Goal: Transaction & Acquisition: Purchase product/service

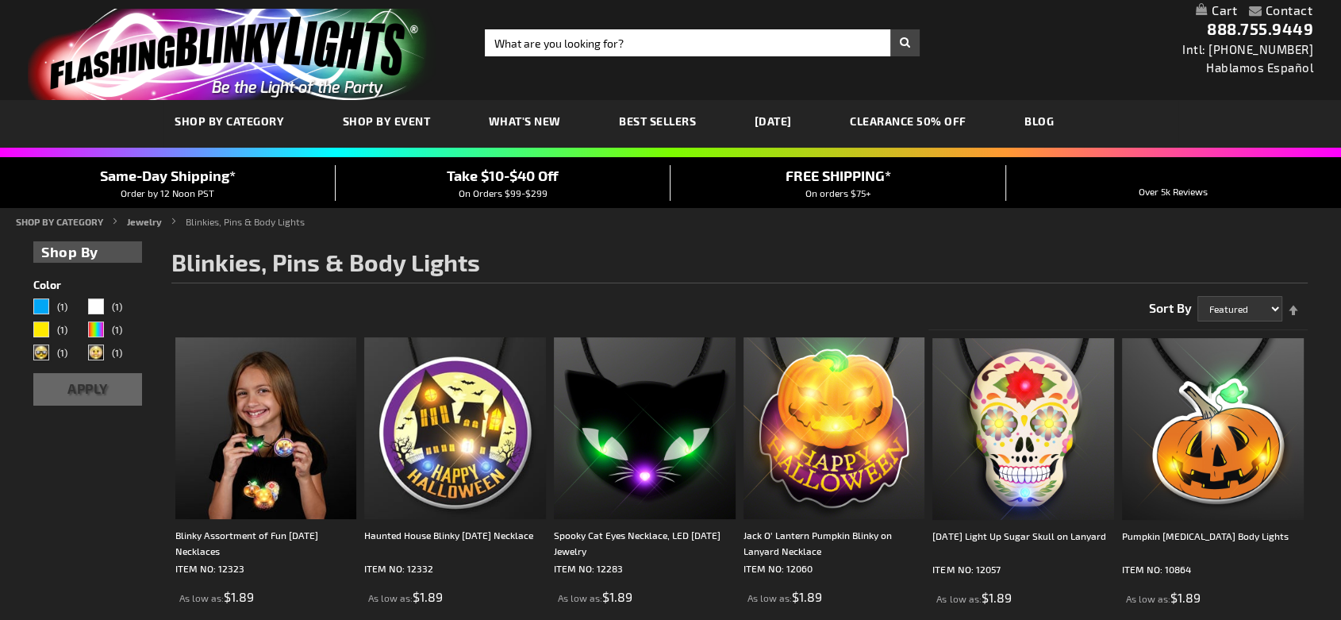
click at [0, 0] on link "What's New" at bounding box center [0, 0] width 0 height 0
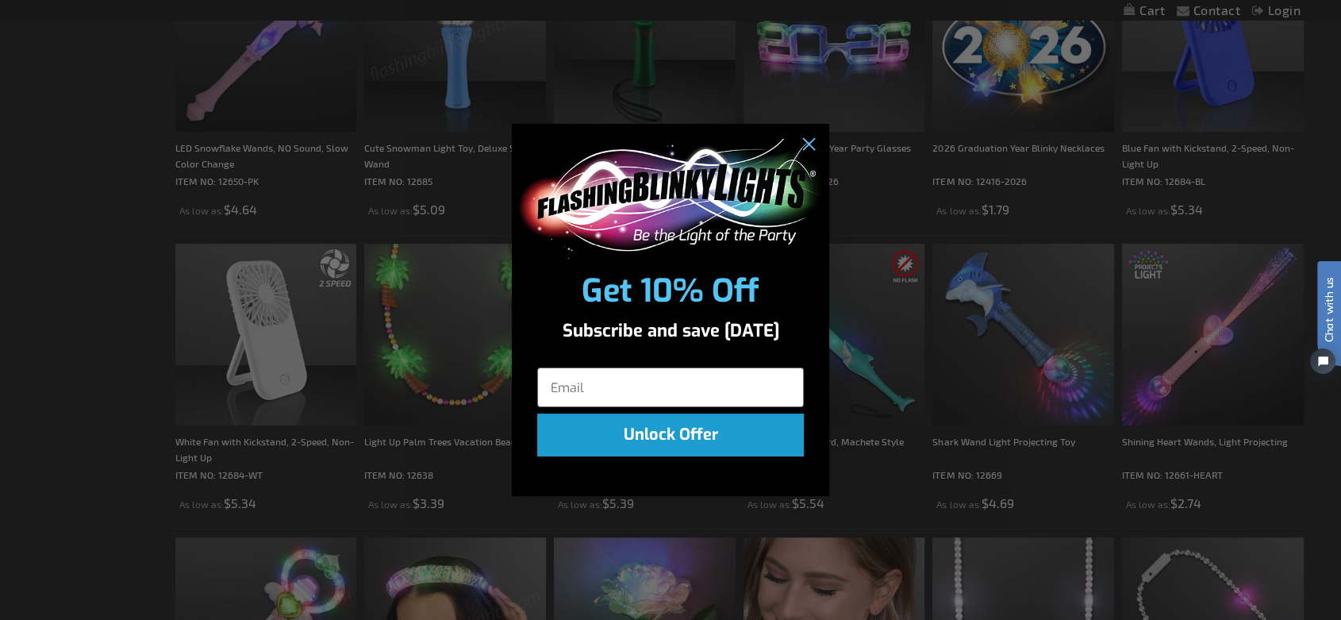
scroll to position [531, 0]
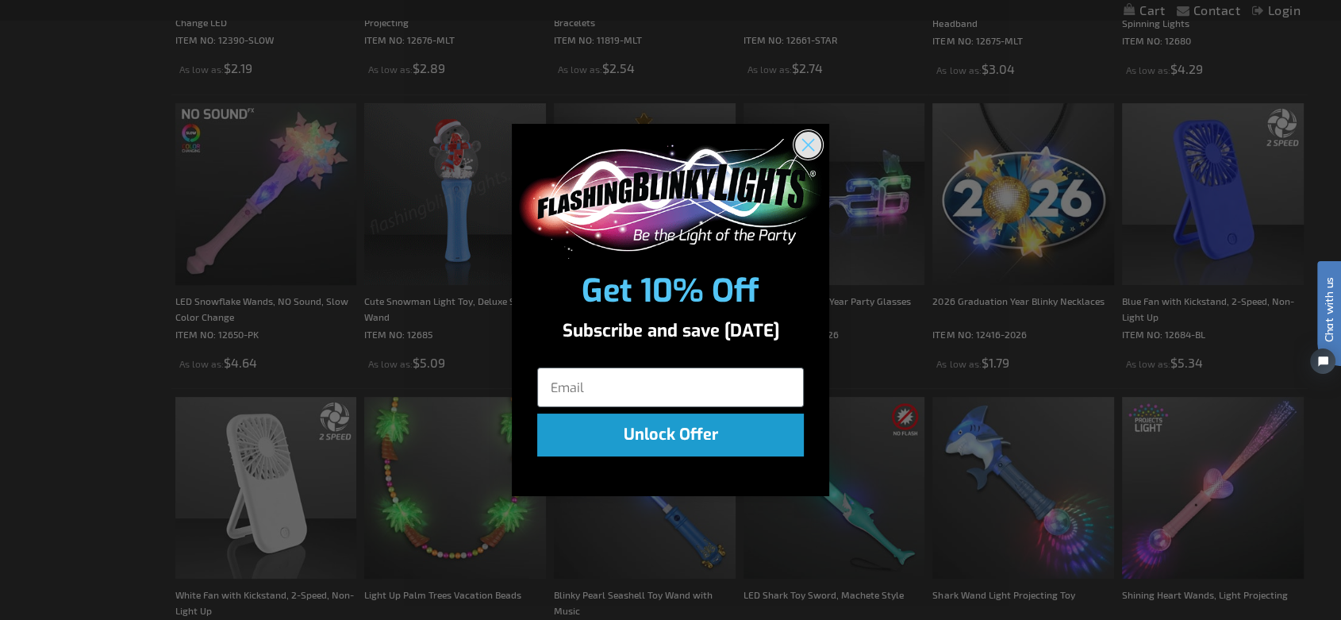
click at [806, 150] on circle "Close dialog" at bounding box center [808, 145] width 26 height 26
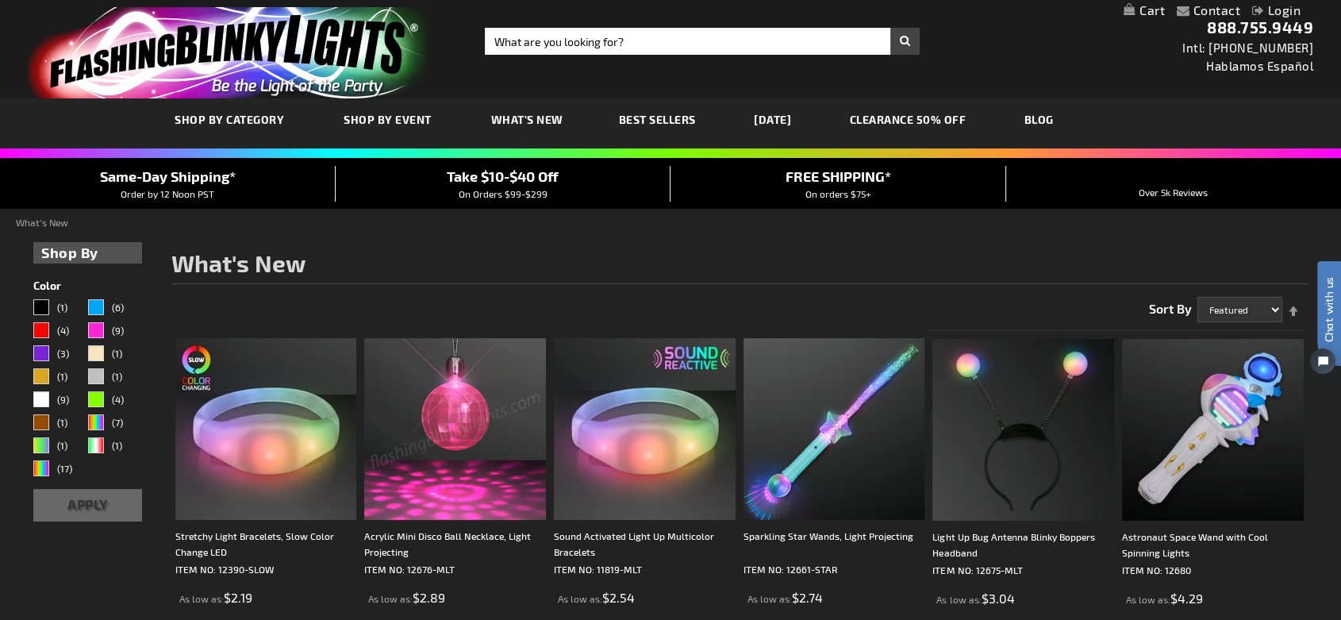
scroll to position [0, 0]
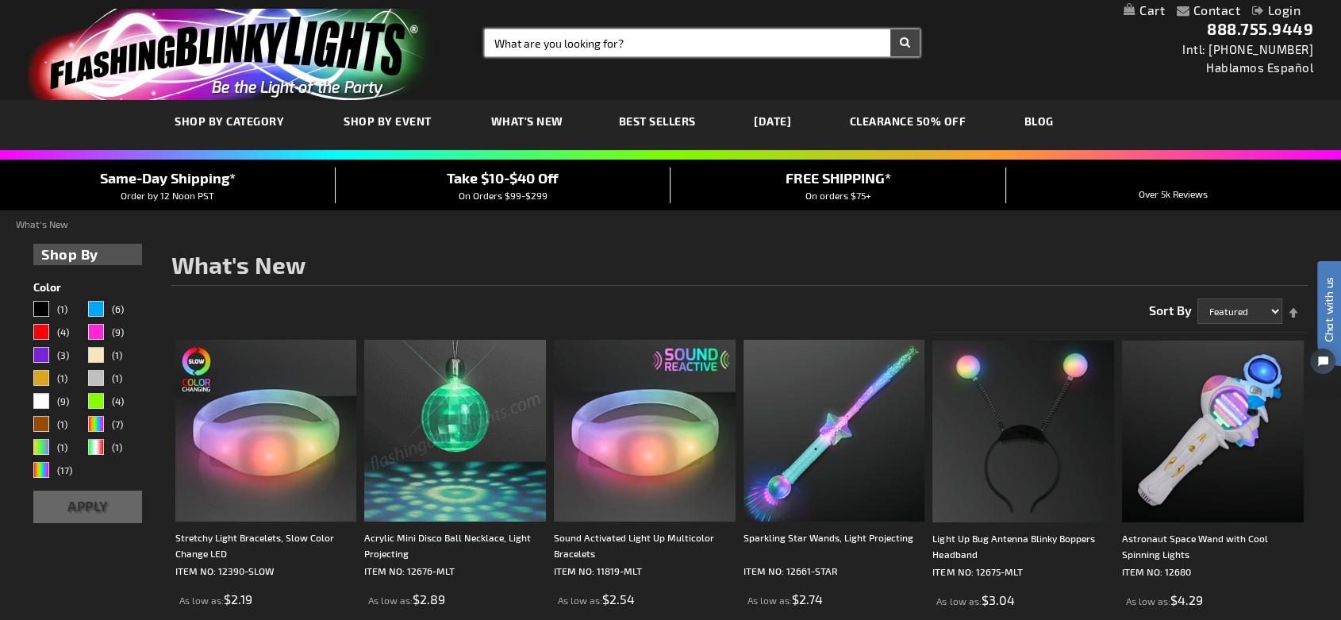
click at [571, 37] on input "Search" at bounding box center [702, 42] width 435 height 27
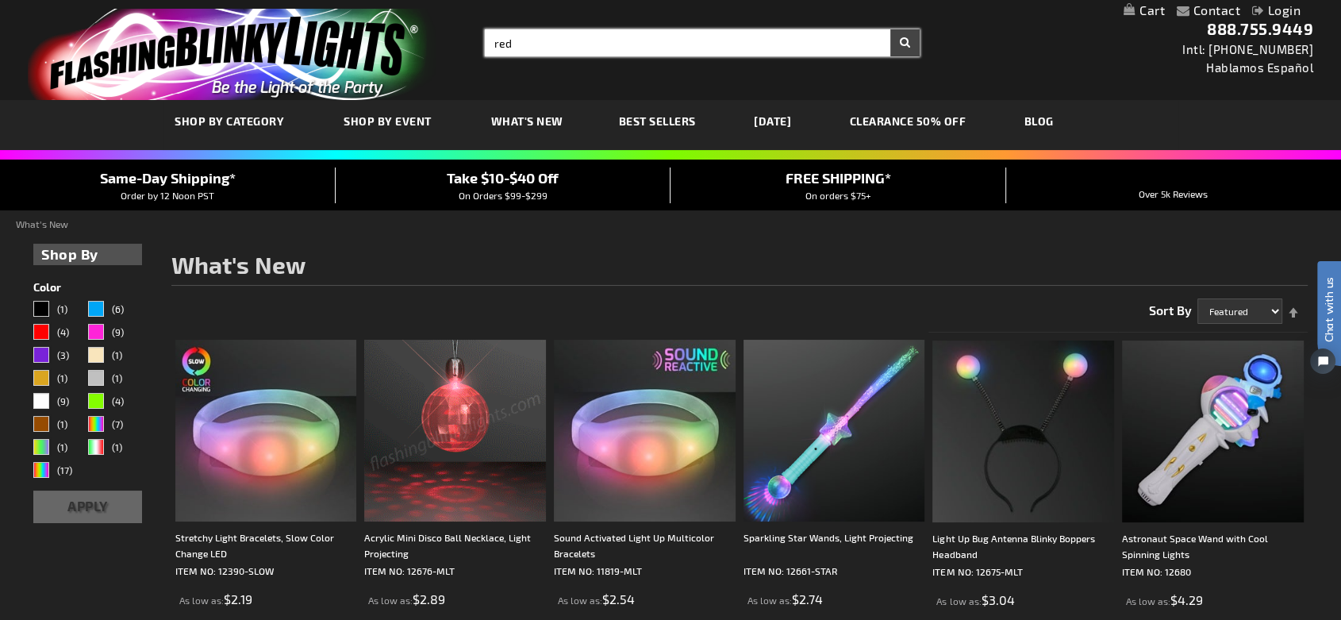
type input "red"
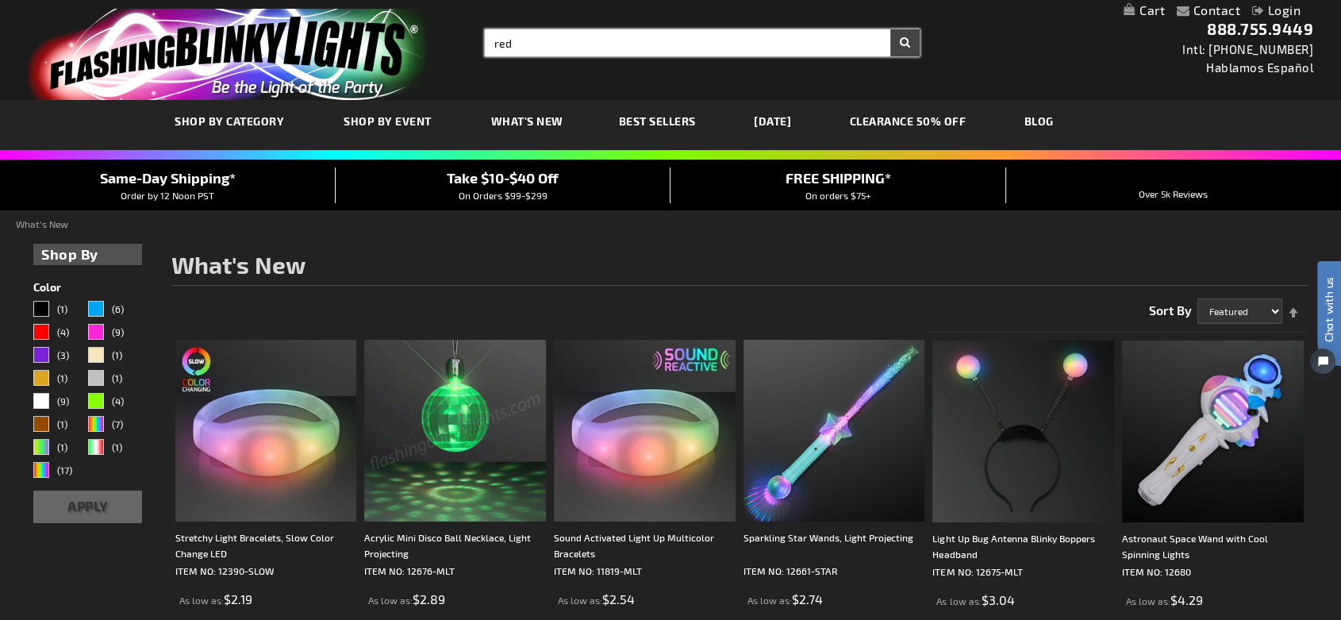
click at [890, 29] on button "Search" at bounding box center [904, 42] width 29 height 27
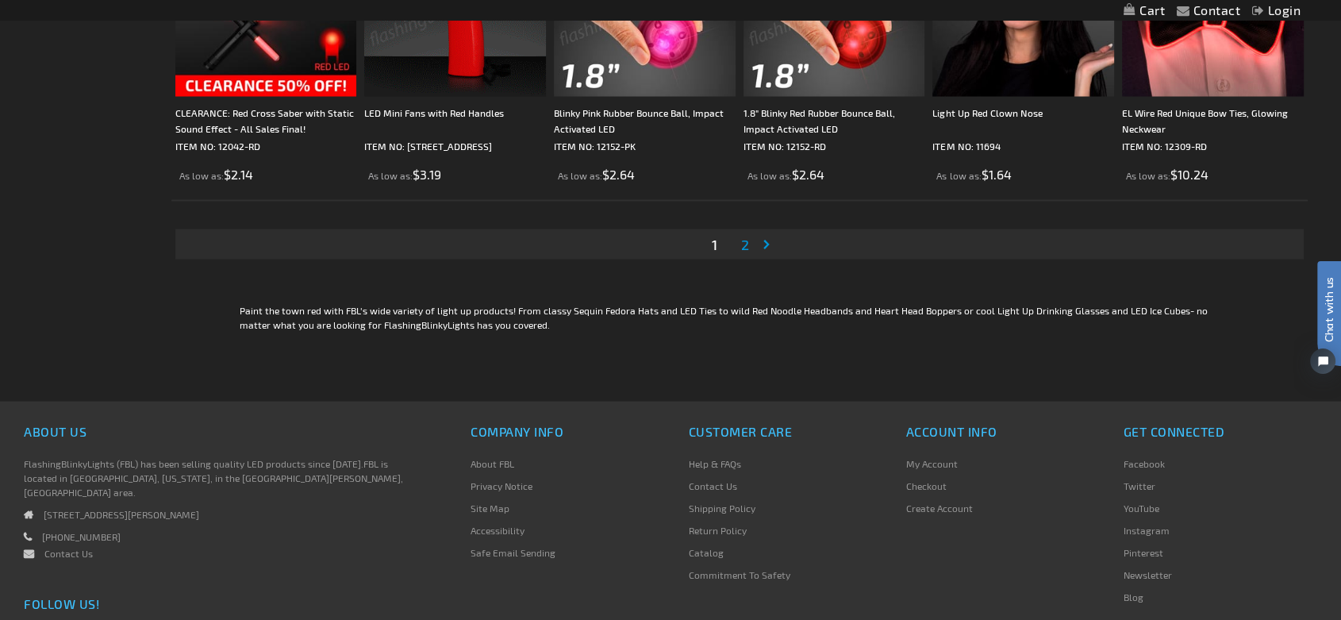
scroll to position [3085, 0]
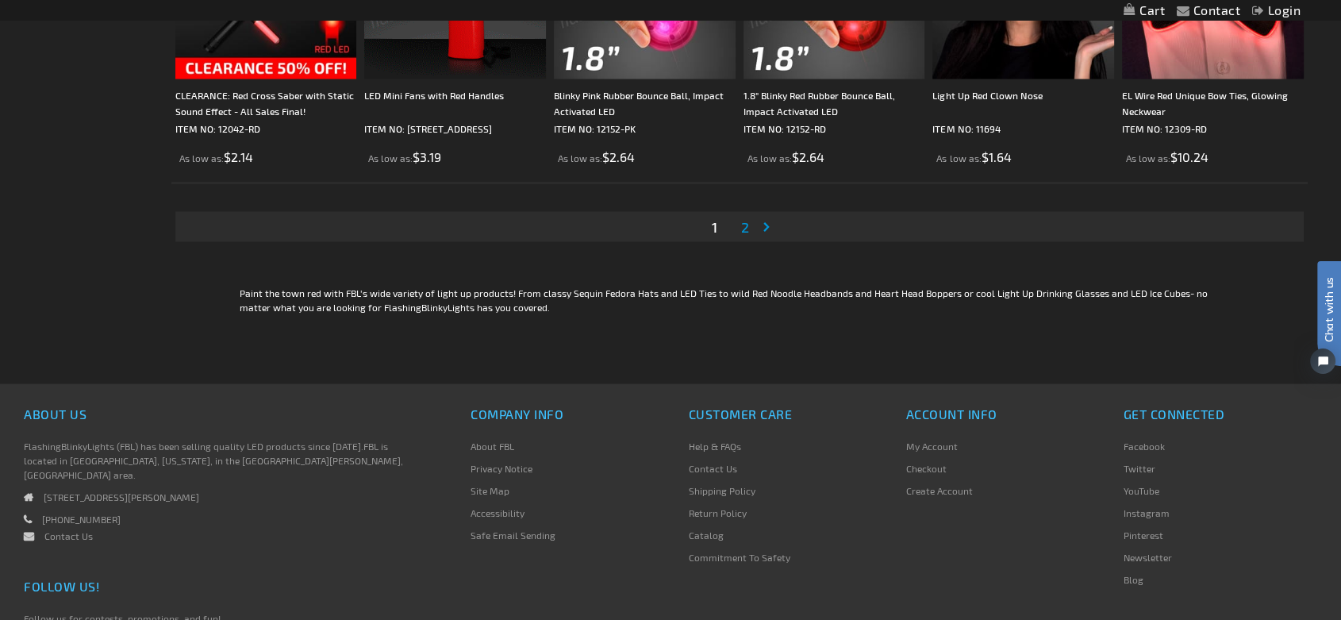
click at [741, 225] on span "2" at bounding box center [745, 226] width 8 height 17
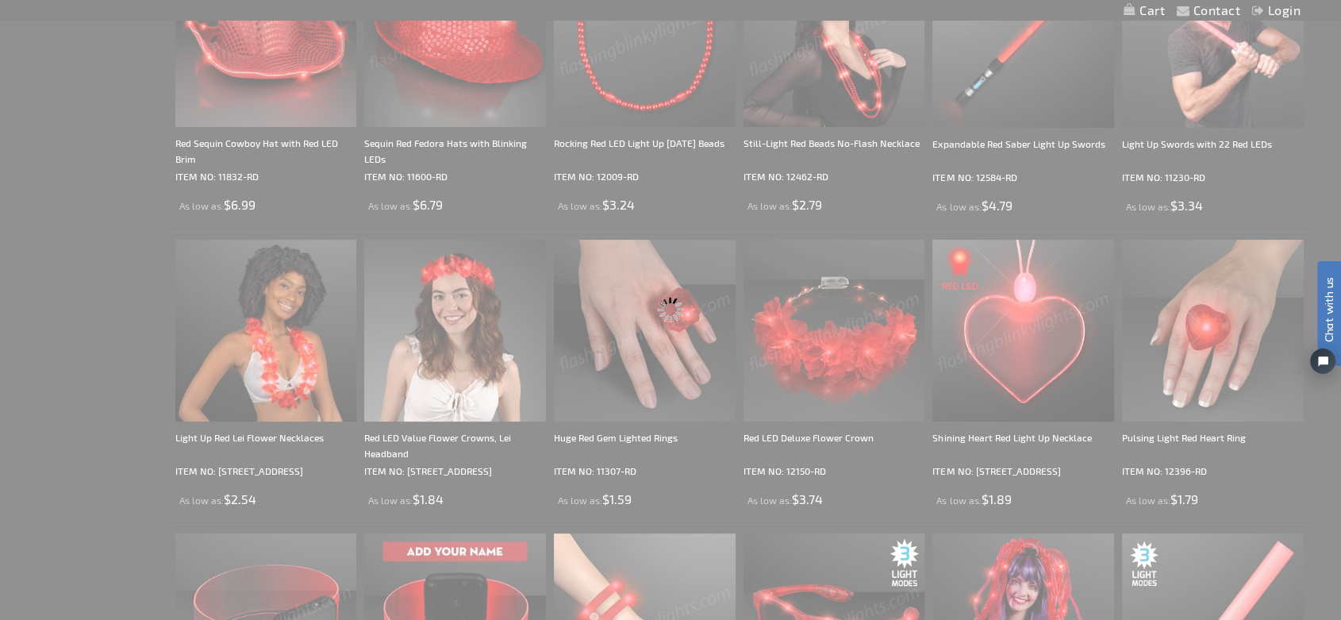
scroll to position [97, 0]
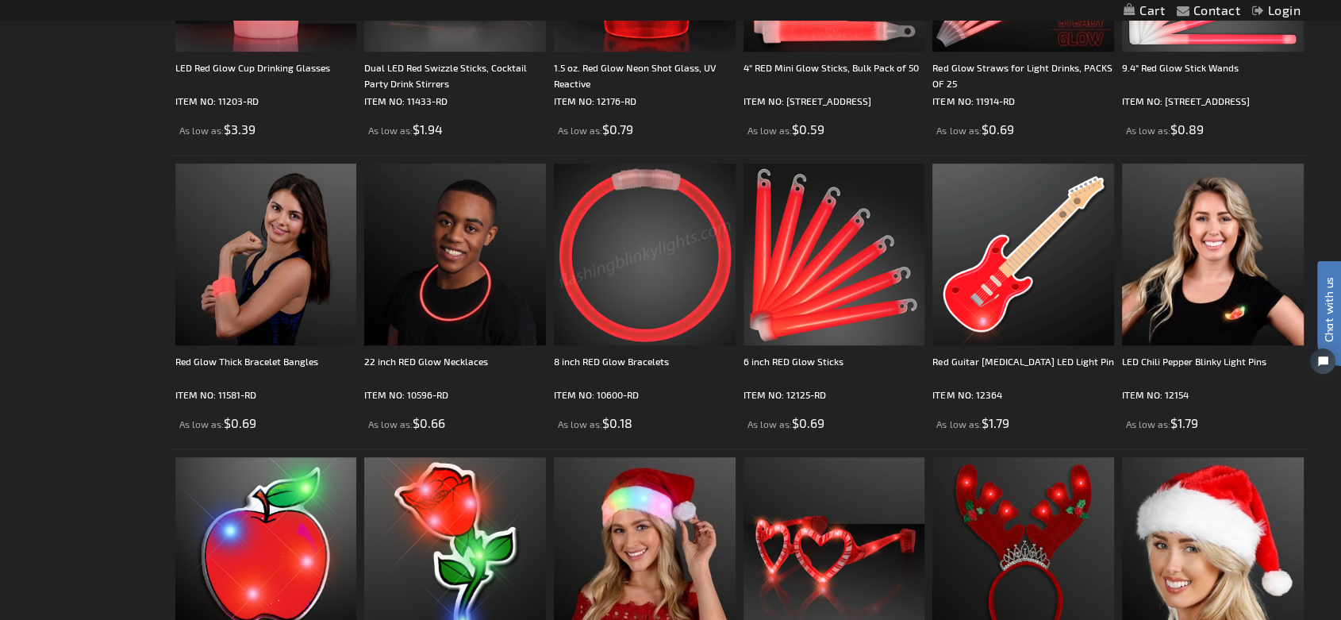
scroll to position [1322, 0]
